Goal: Task Accomplishment & Management: Check status

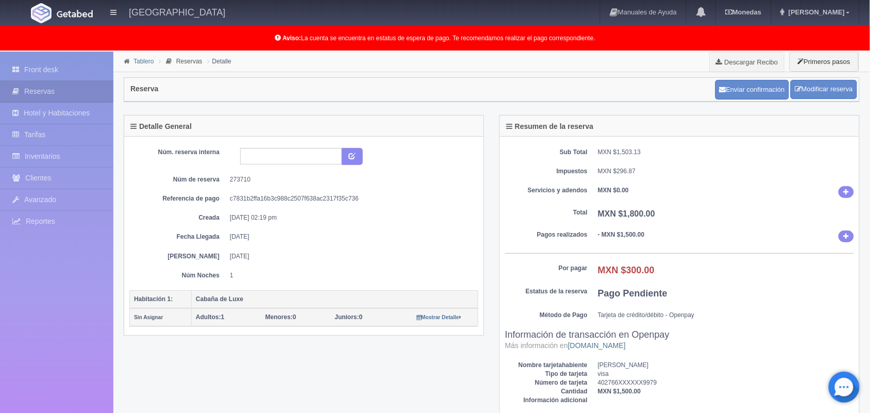
click at [141, 61] on link "Tablero" at bounding box center [143, 61] width 20 height 7
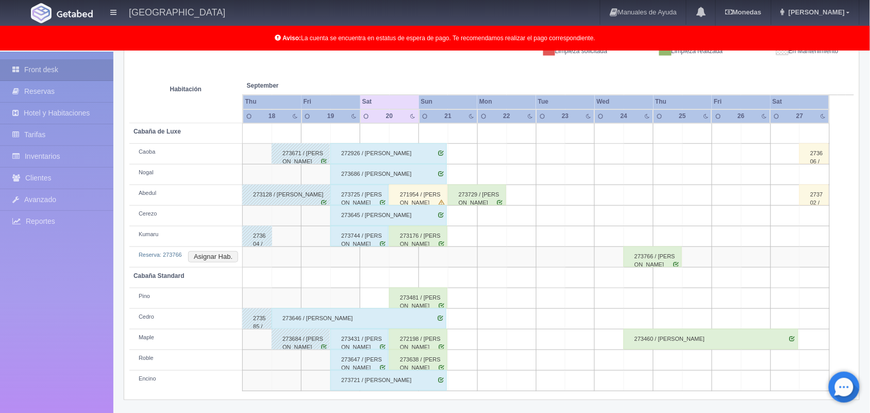
scroll to position [164, 0]
click at [416, 200] on div "271954 / [PERSON_NAME]" at bounding box center [418, 194] width 58 height 21
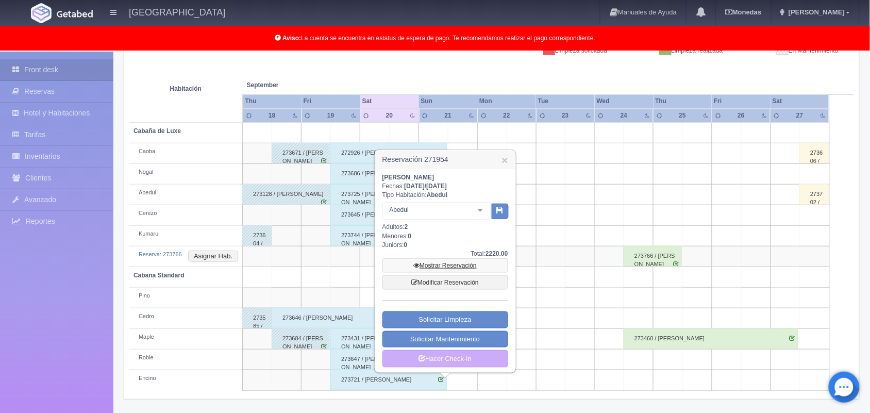
click at [464, 268] on link "Mostrar Reservación" at bounding box center [445, 265] width 126 height 14
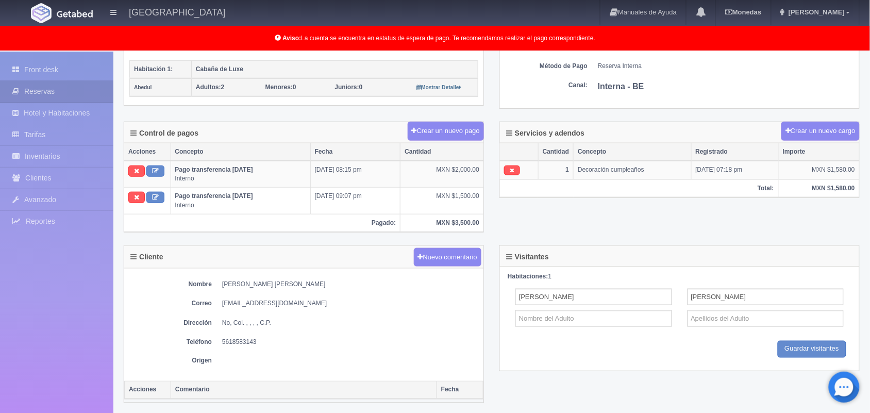
scroll to position [233, 0]
